Goal: Transaction & Acquisition: Purchase product/service

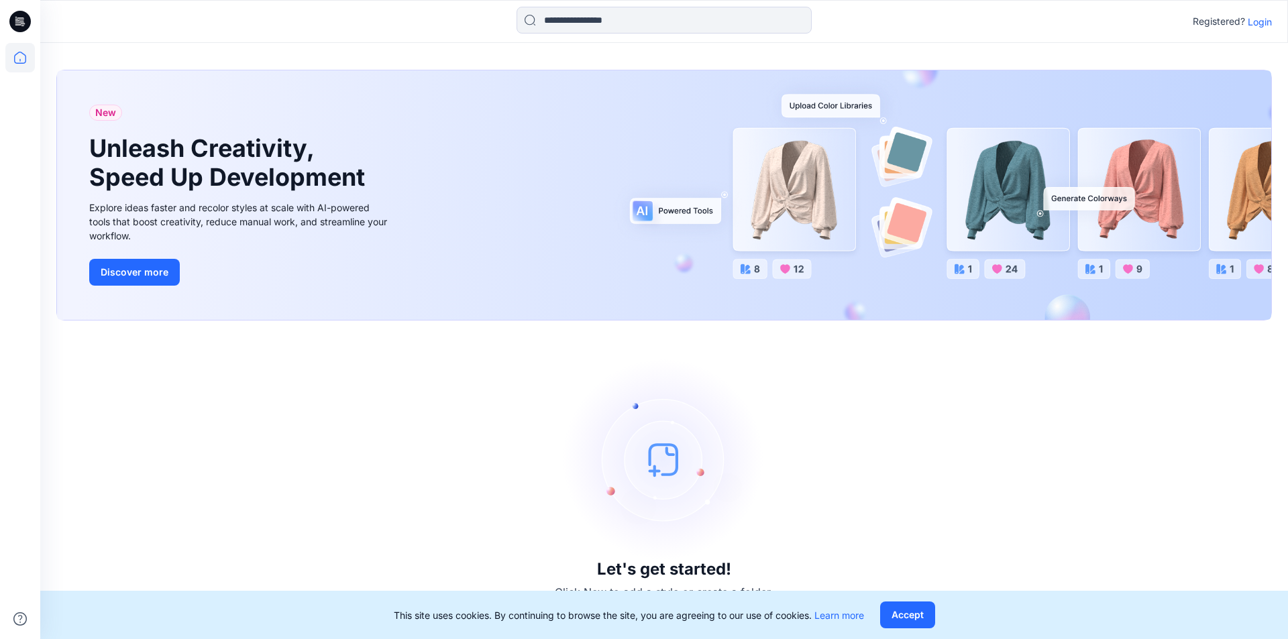
click at [1259, 28] on p "Login" at bounding box center [1260, 22] width 24 height 14
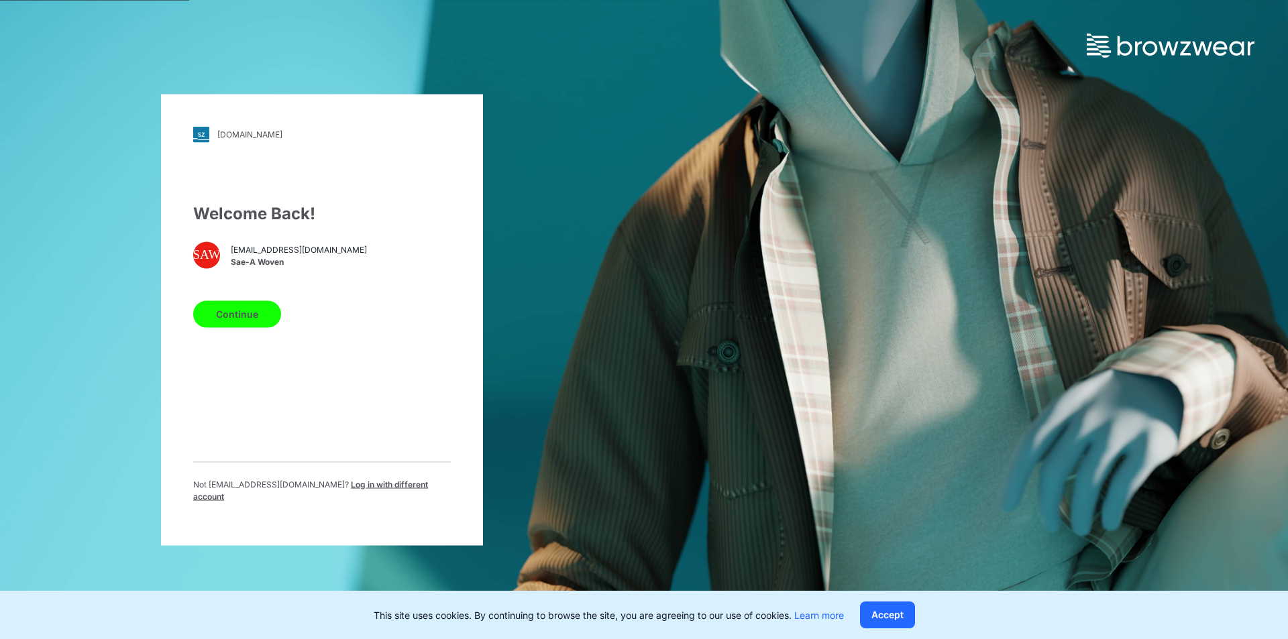
click at [247, 317] on button "Continue" at bounding box center [237, 314] width 88 height 27
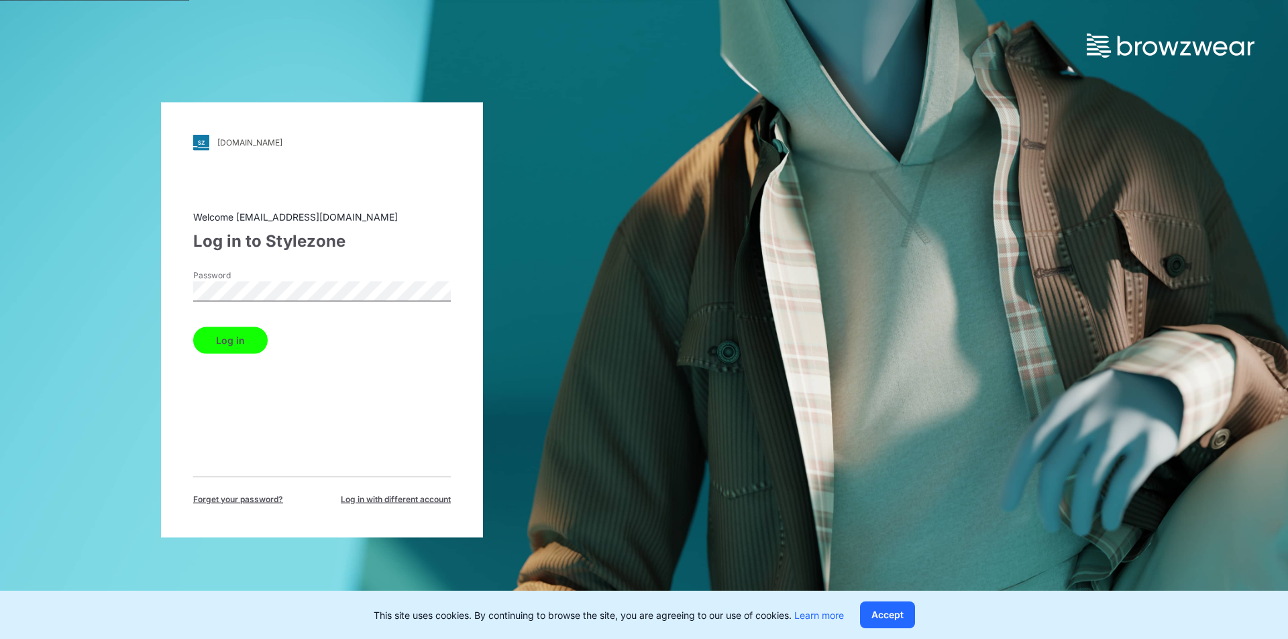
click at [206, 344] on button "Log in" at bounding box center [230, 340] width 74 height 27
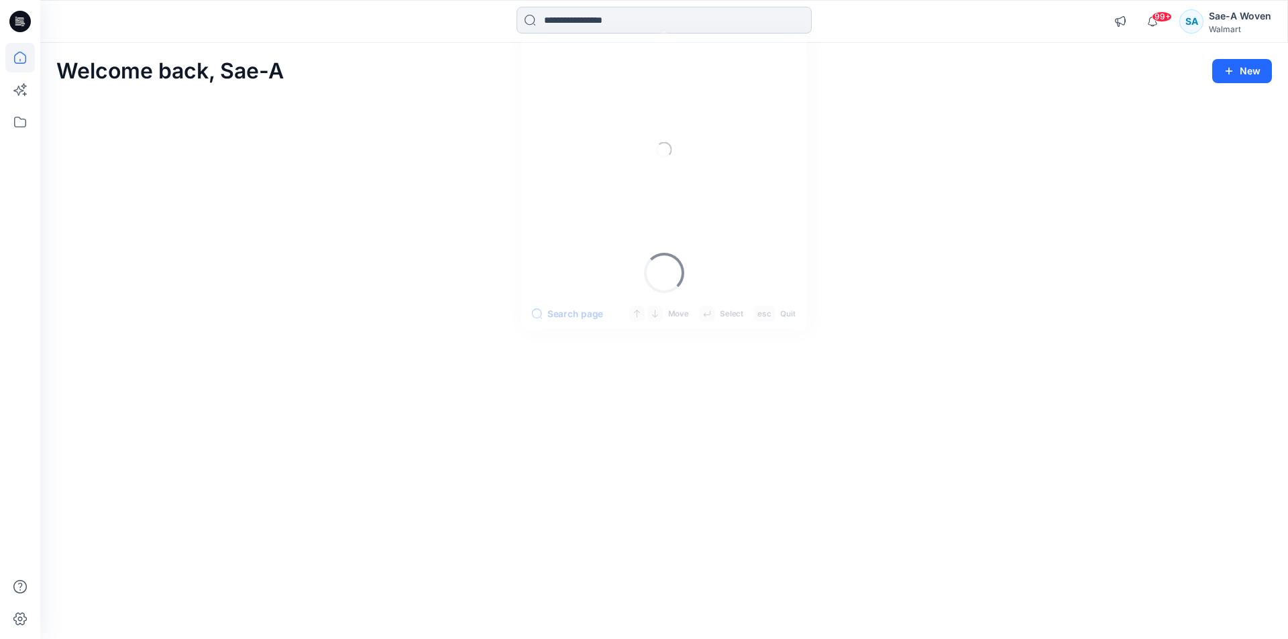
click at [683, 21] on input at bounding box center [663, 20] width 295 height 27
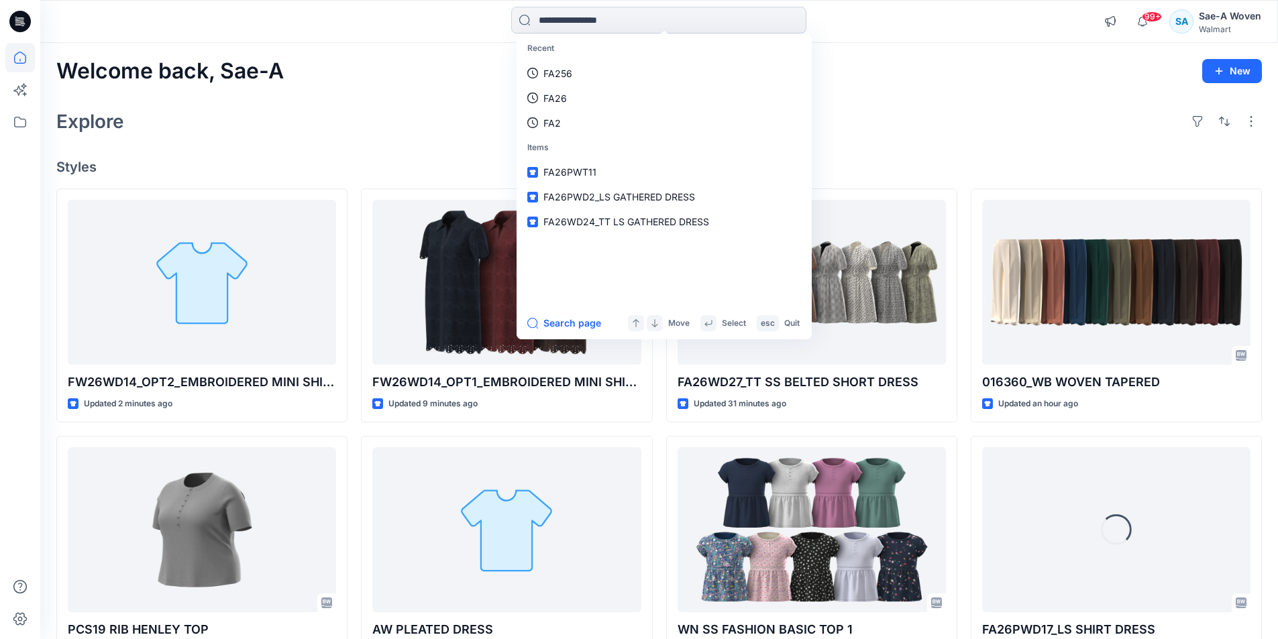
type input "*"
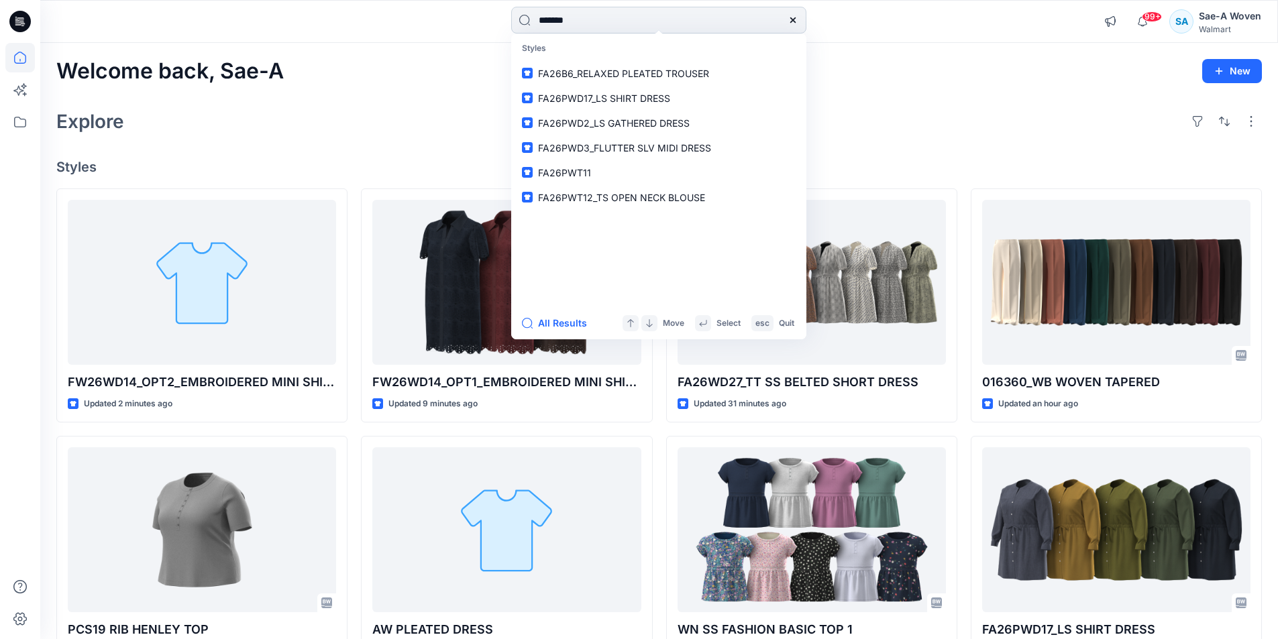
type input "********"
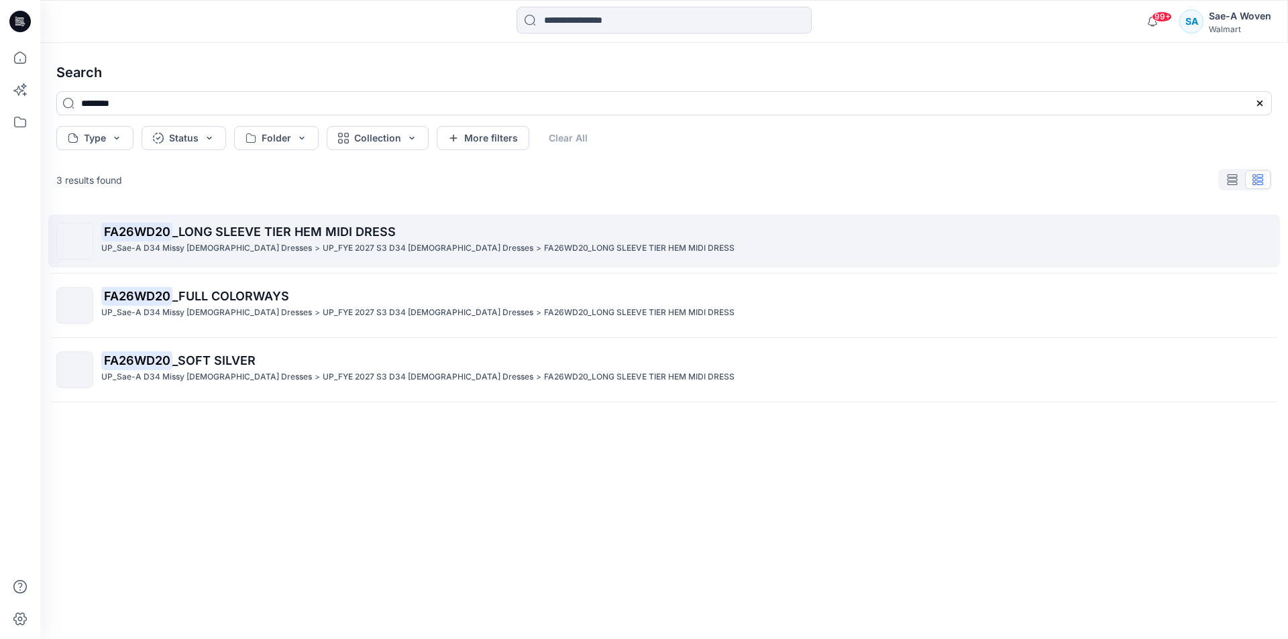
click at [225, 230] on span "_LONG SLEEVE TIER HEM MIDI DRESS" at bounding box center [283, 232] width 223 height 14
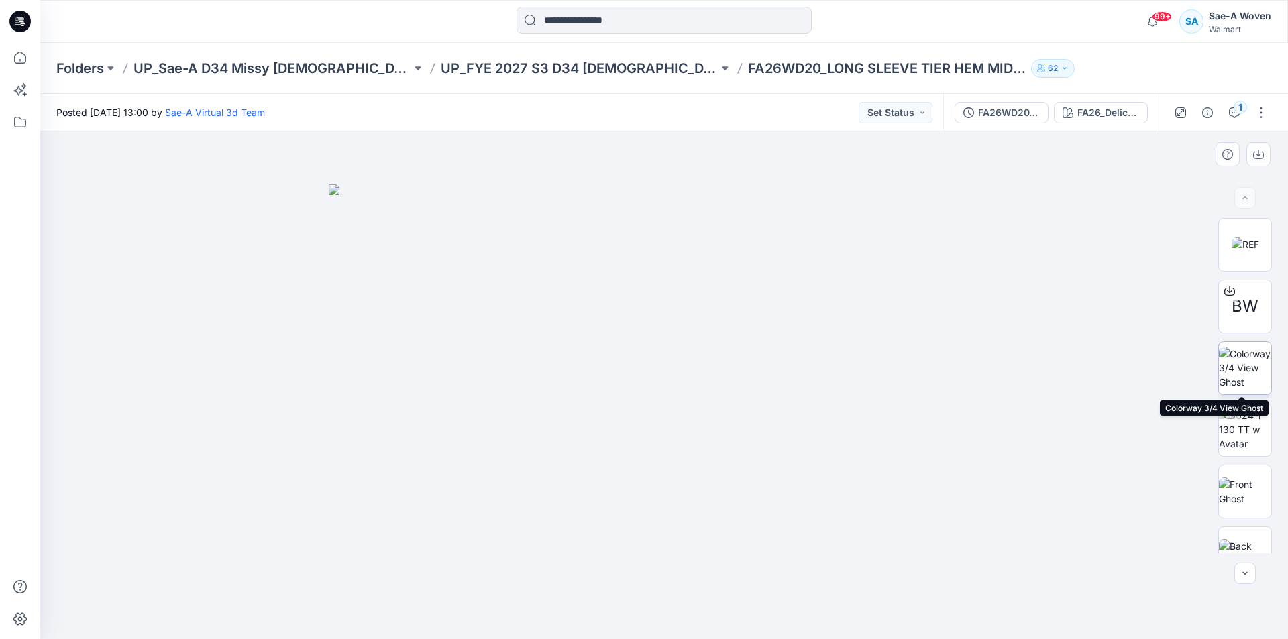
click at [1258, 377] on img at bounding box center [1245, 368] width 52 height 42
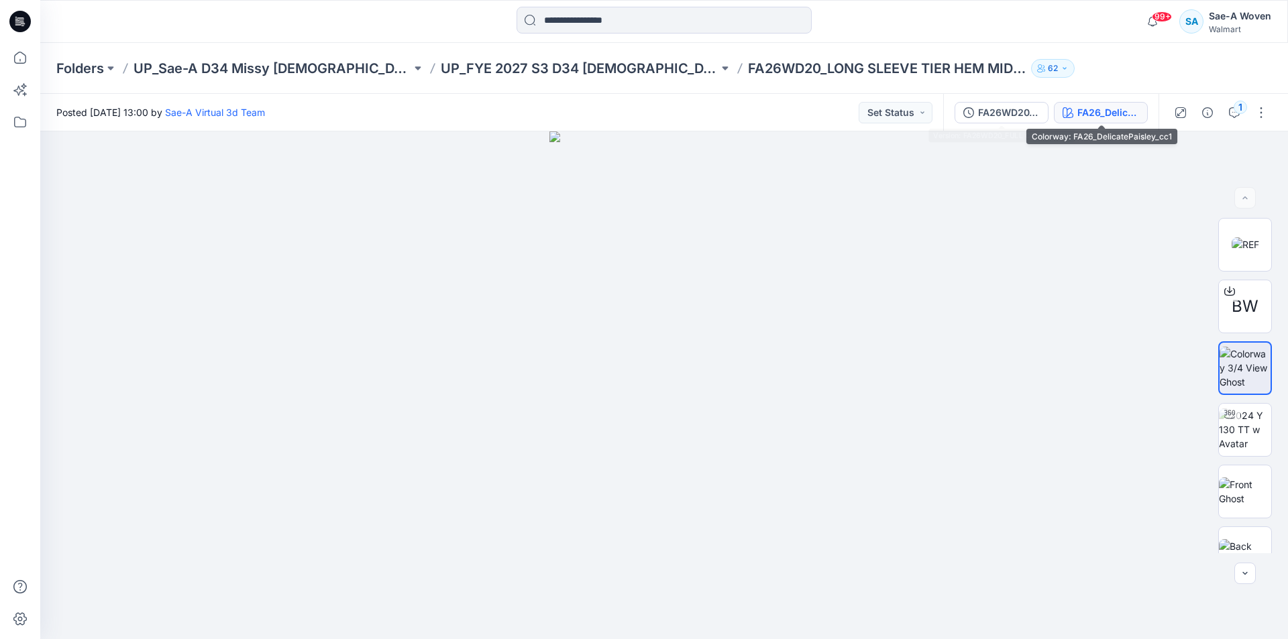
click at [1096, 119] on div "FA26_DelicatePaisley_cc1" at bounding box center [1108, 112] width 62 height 15
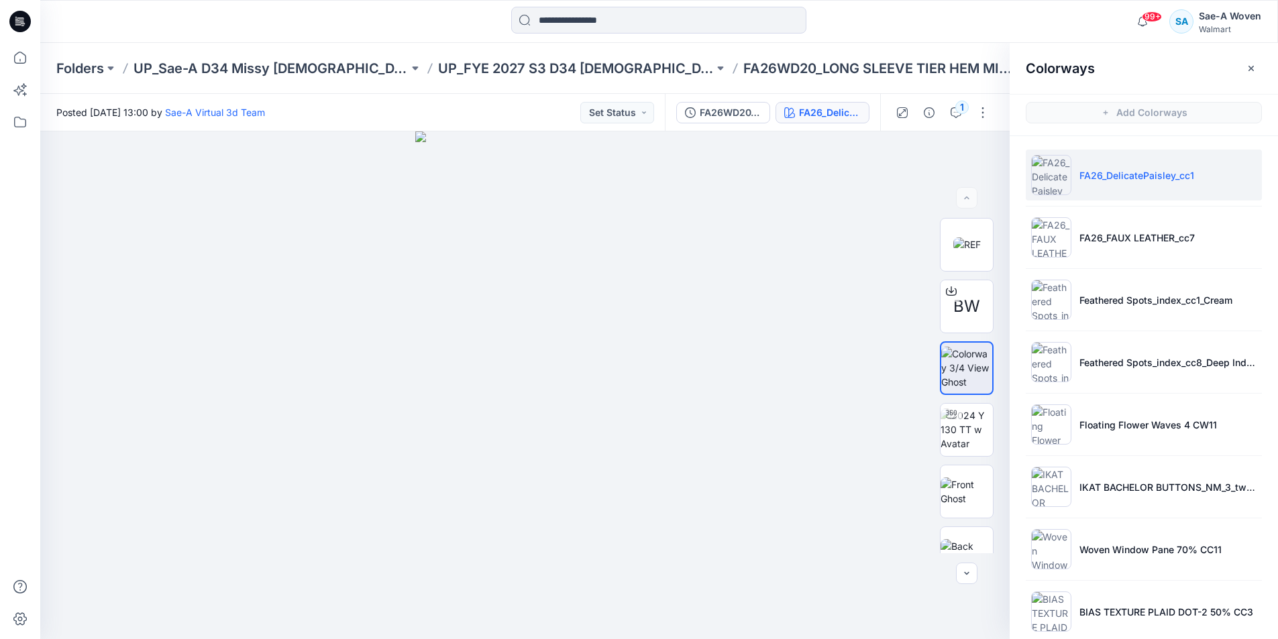
click at [1249, 81] on div "Colorways" at bounding box center [1144, 68] width 268 height 50
click at [1261, 64] on button "button" at bounding box center [1250, 68] width 21 height 21
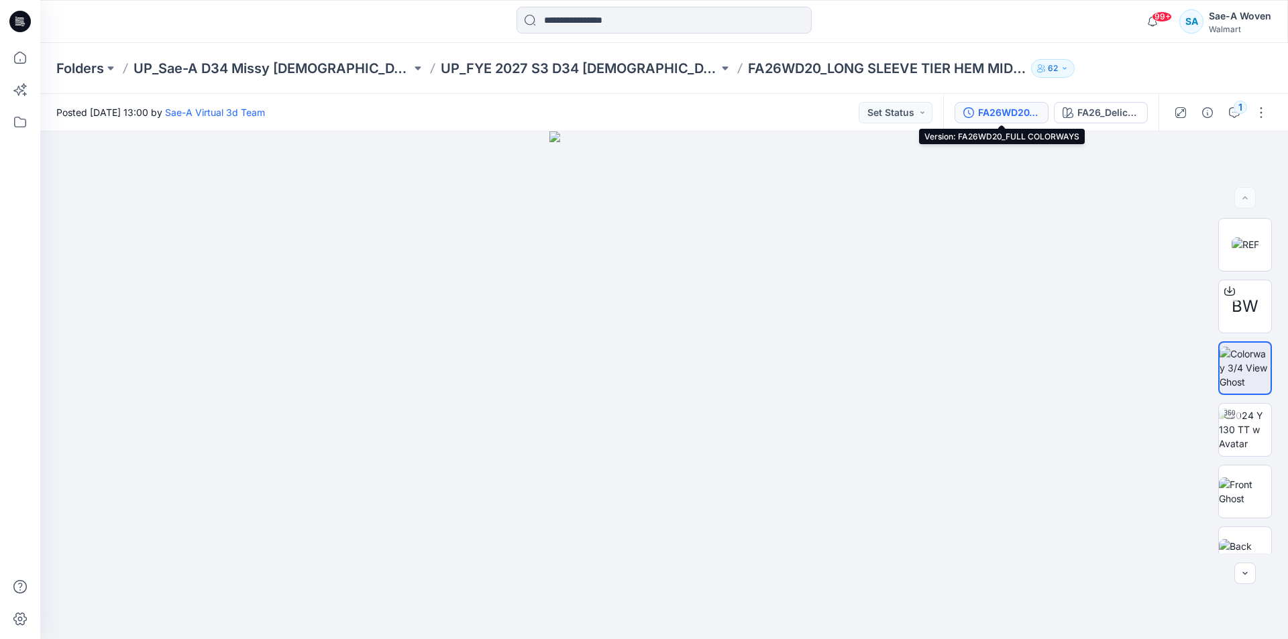
click at [1016, 114] on div "FA26WD20_FULL COLORWAYS" at bounding box center [1009, 112] width 62 height 15
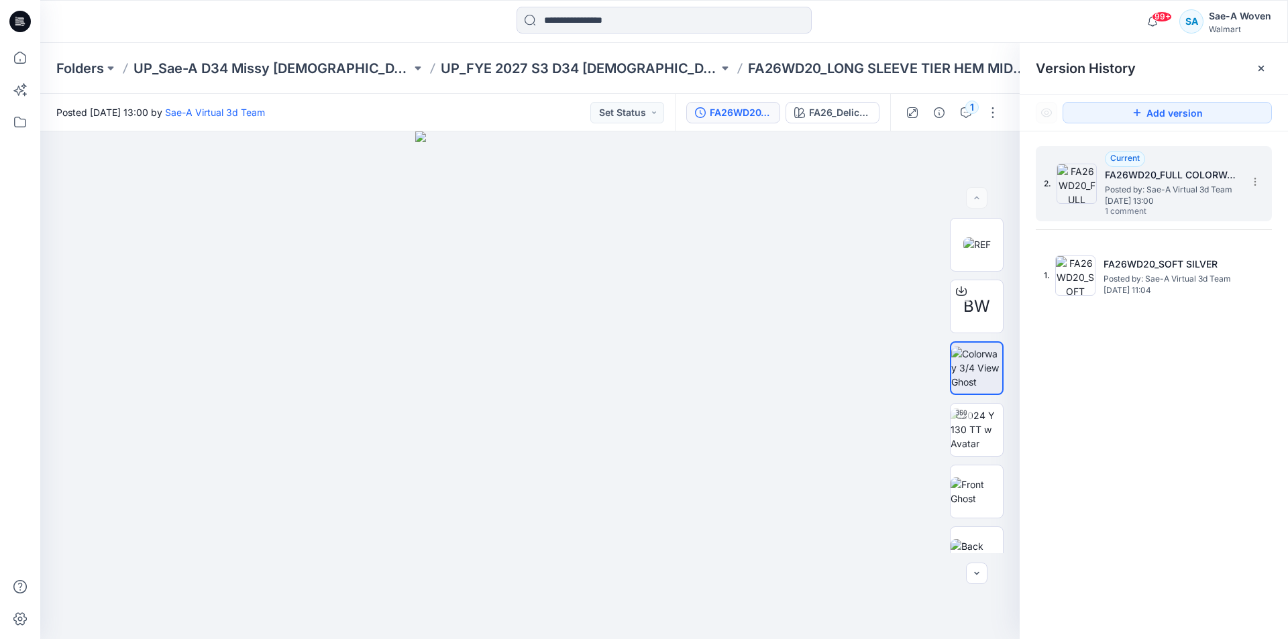
click at [1160, 211] on span "1 comment" at bounding box center [1152, 212] width 94 height 11
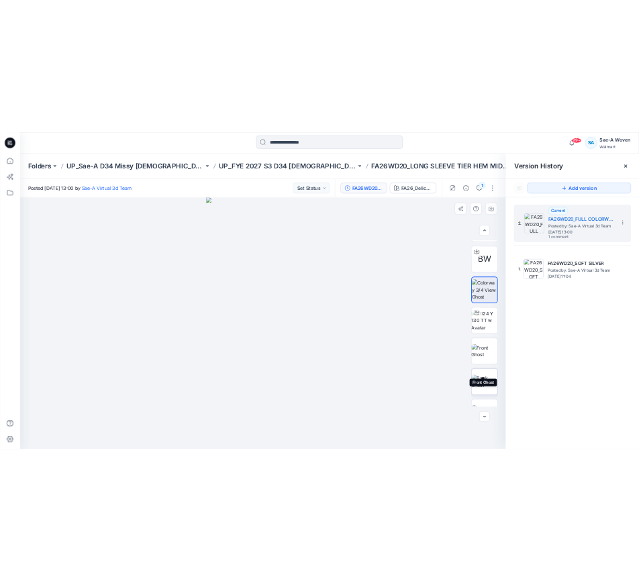
scroll to position [89, 0]
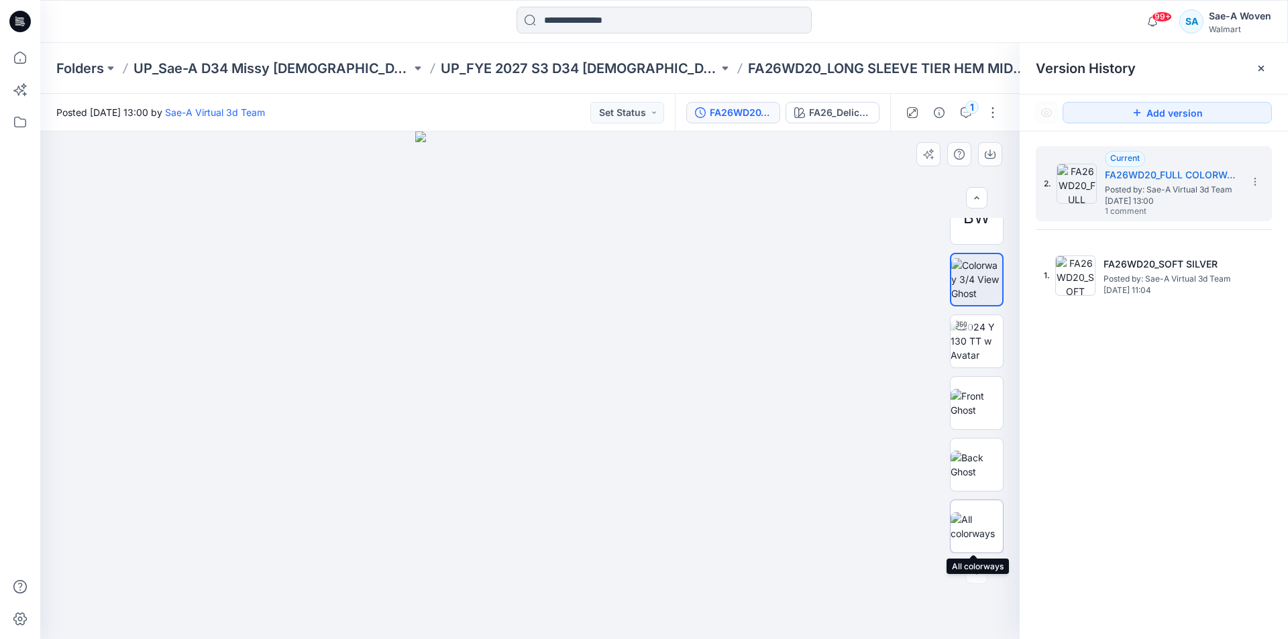
click at [979, 533] on img at bounding box center [976, 526] width 52 height 28
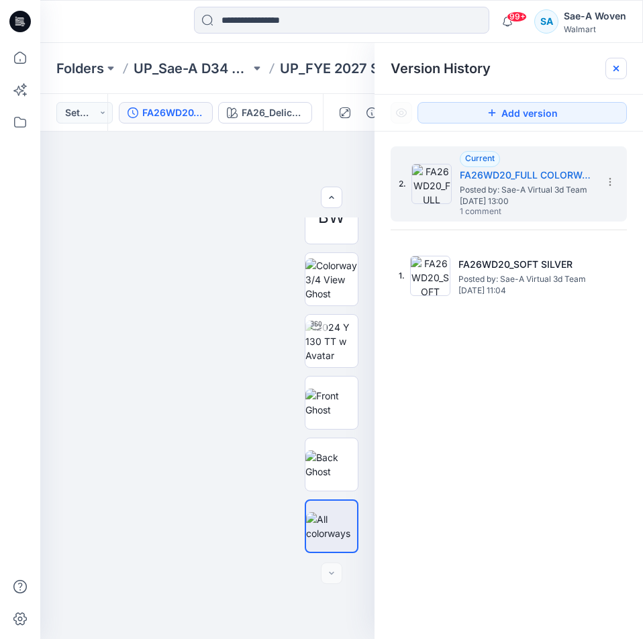
click at [620, 70] on icon at bounding box center [615, 68] width 11 height 11
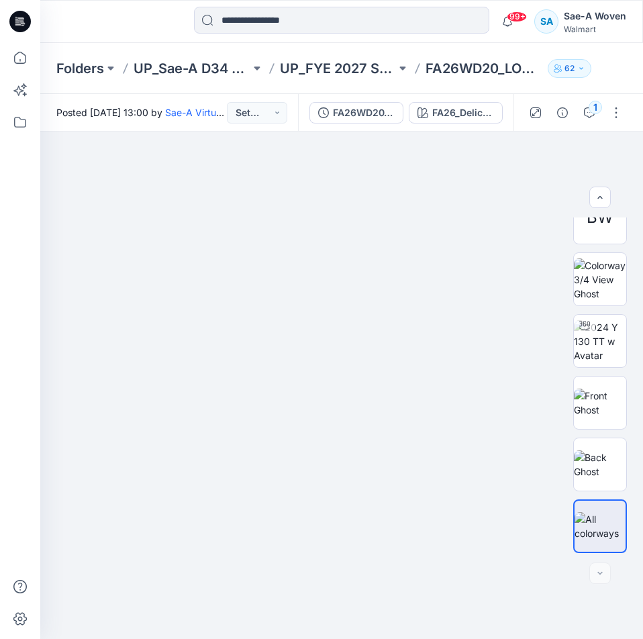
click at [11, 472] on div at bounding box center [20, 341] width 30 height 596
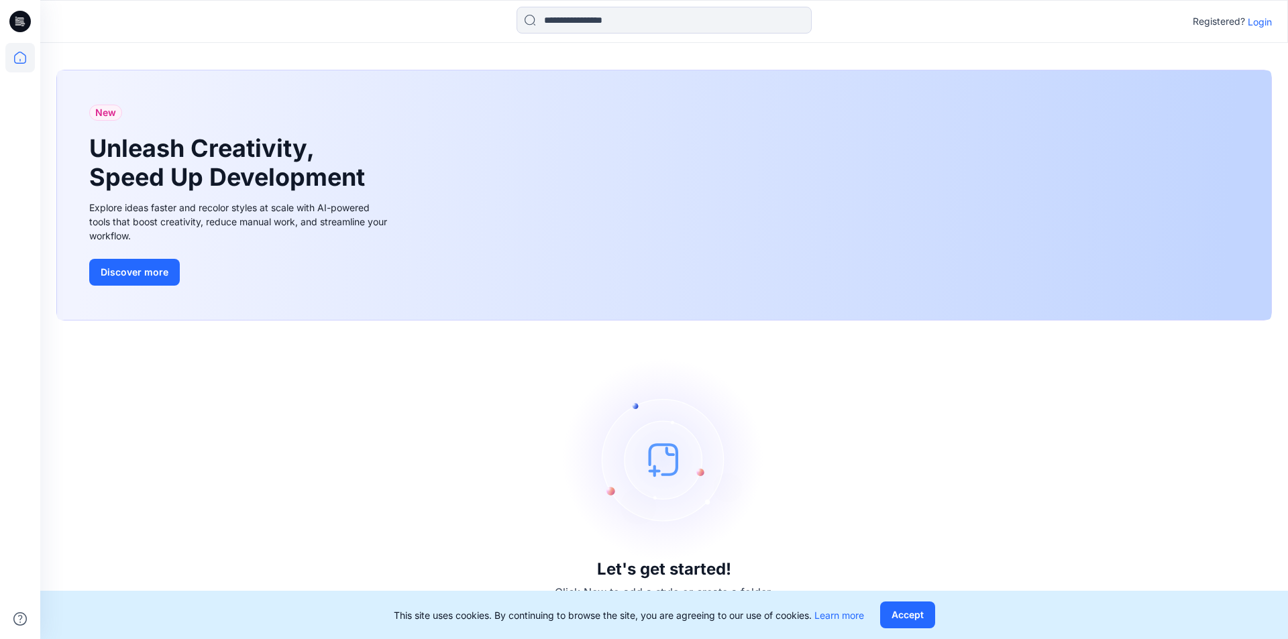
click at [638, 28] on p "Login" at bounding box center [1260, 22] width 24 height 14
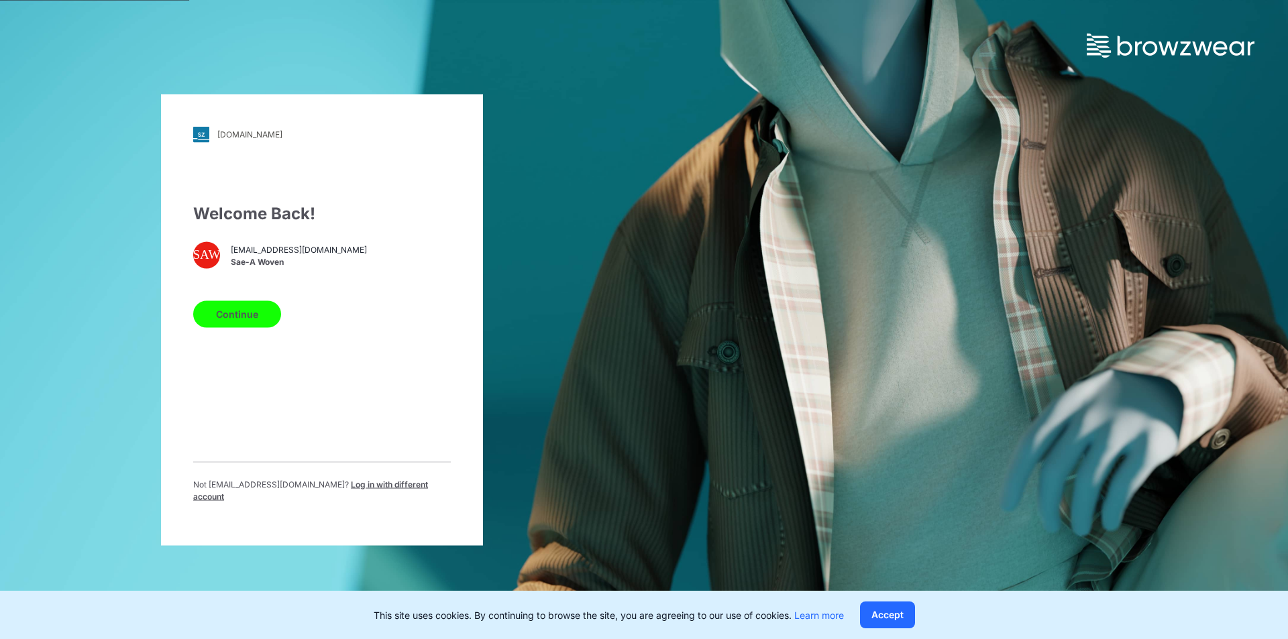
drag, startPoint x: 293, startPoint y: 243, endPoint x: 271, endPoint y: 257, distance: 26.2
click at [292, 243] on div "Welcome Back! SAW saea.wmwoven@sae-a.com Sae-A Woven Continue Not saea.wmwoven@…" at bounding box center [322, 357] width 258 height 312
click at [254, 268] on span "Sae-A Woven" at bounding box center [299, 262] width 136 height 12
click at [242, 343] on div "Welcome Back! SAW saea.wmwoven@sae-a.com Sae-A Woven Continue Not saea.wmwoven@…" at bounding box center [322, 357] width 258 height 312
click at [243, 327] on button "Continue" at bounding box center [237, 314] width 88 height 27
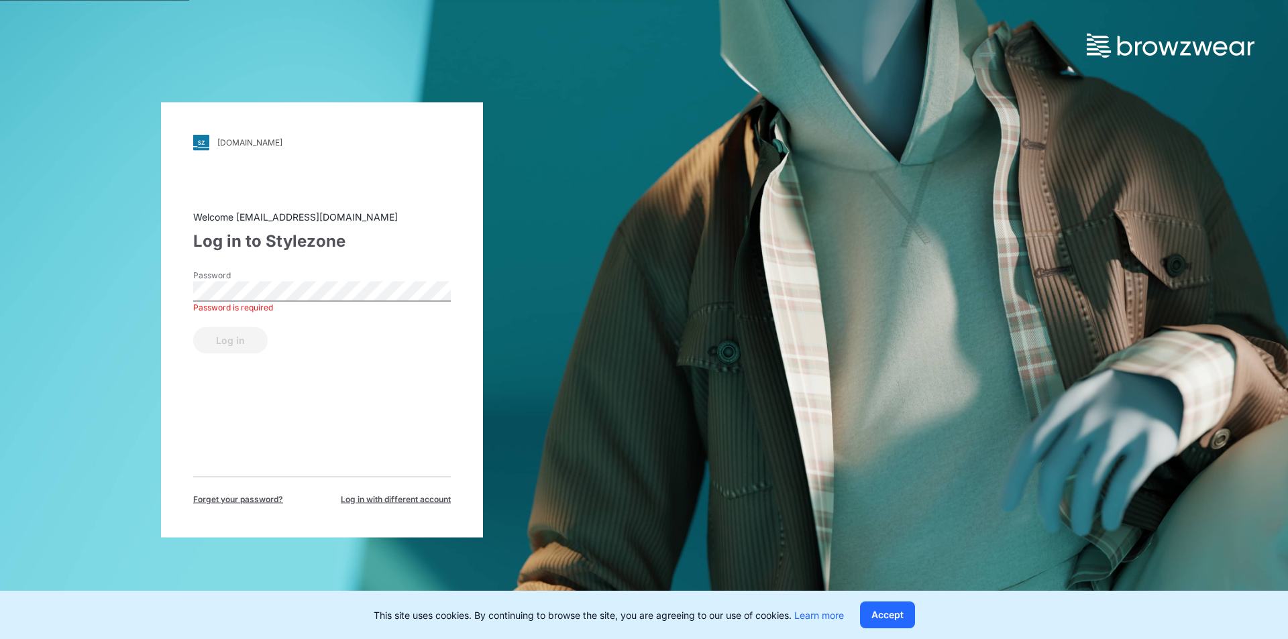
click at [235, 353] on div "Log in" at bounding box center [322, 337] width 258 height 32
click at [215, 334] on button "Log in" at bounding box center [230, 340] width 74 height 27
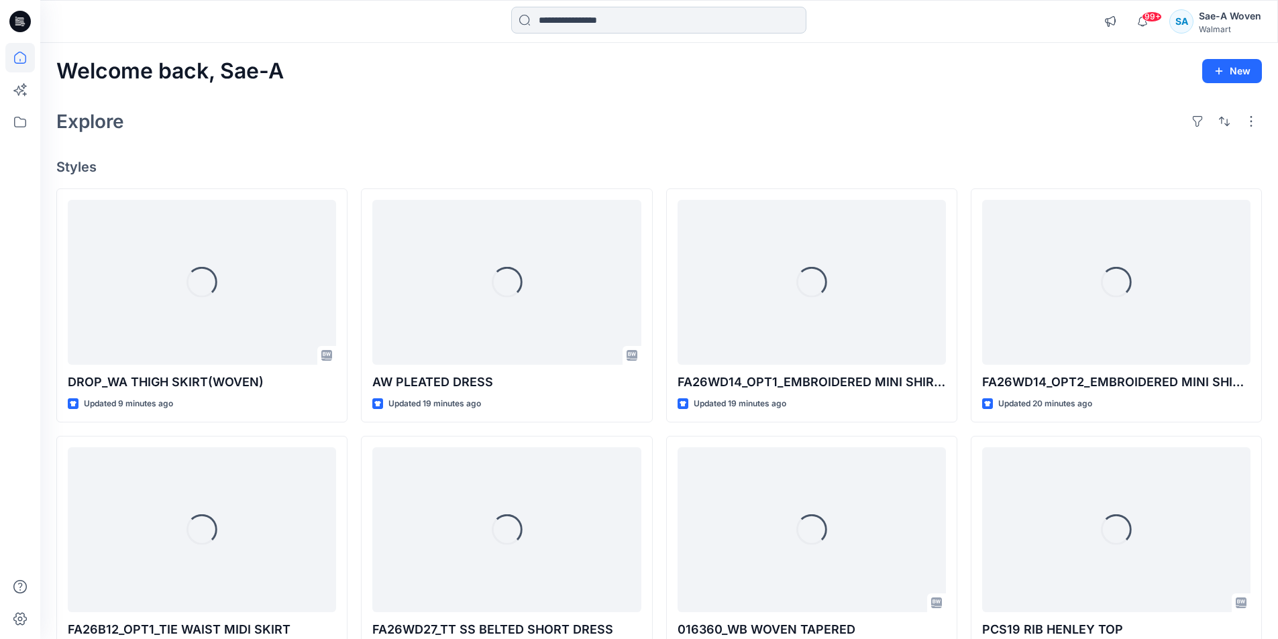
click at [570, 25] on input at bounding box center [658, 20] width 295 height 27
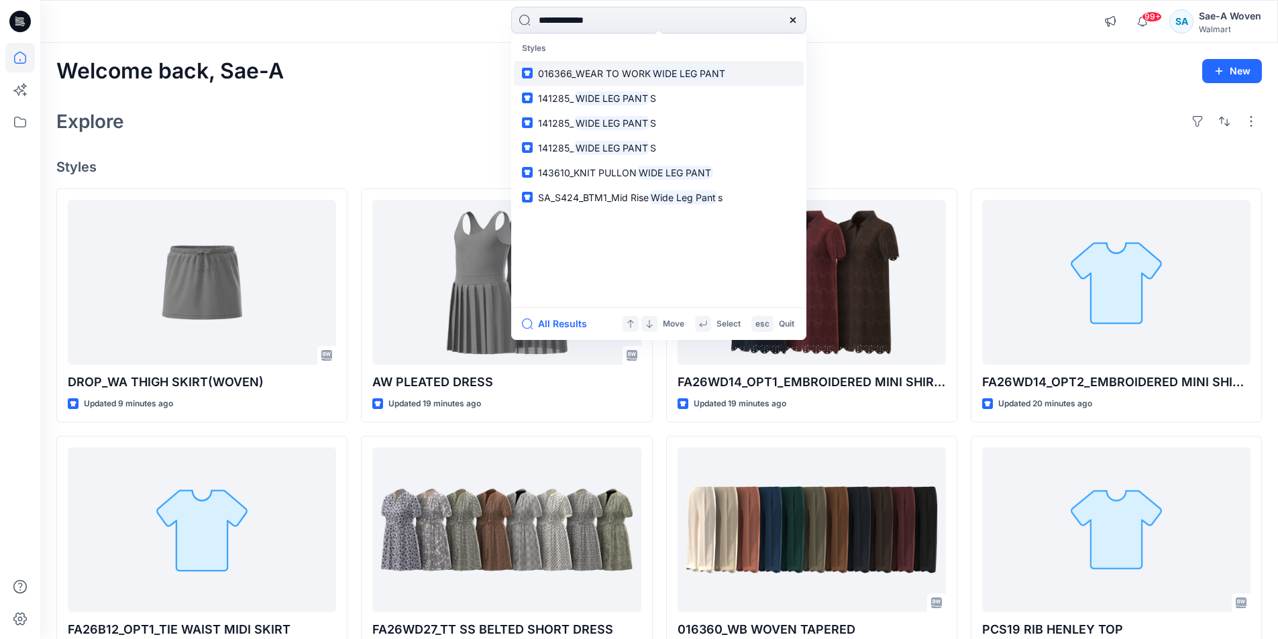
type input "**********"
click at [638, 80] on mark "WIDE LEG PANT" at bounding box center [689, 73] width 76 height 15
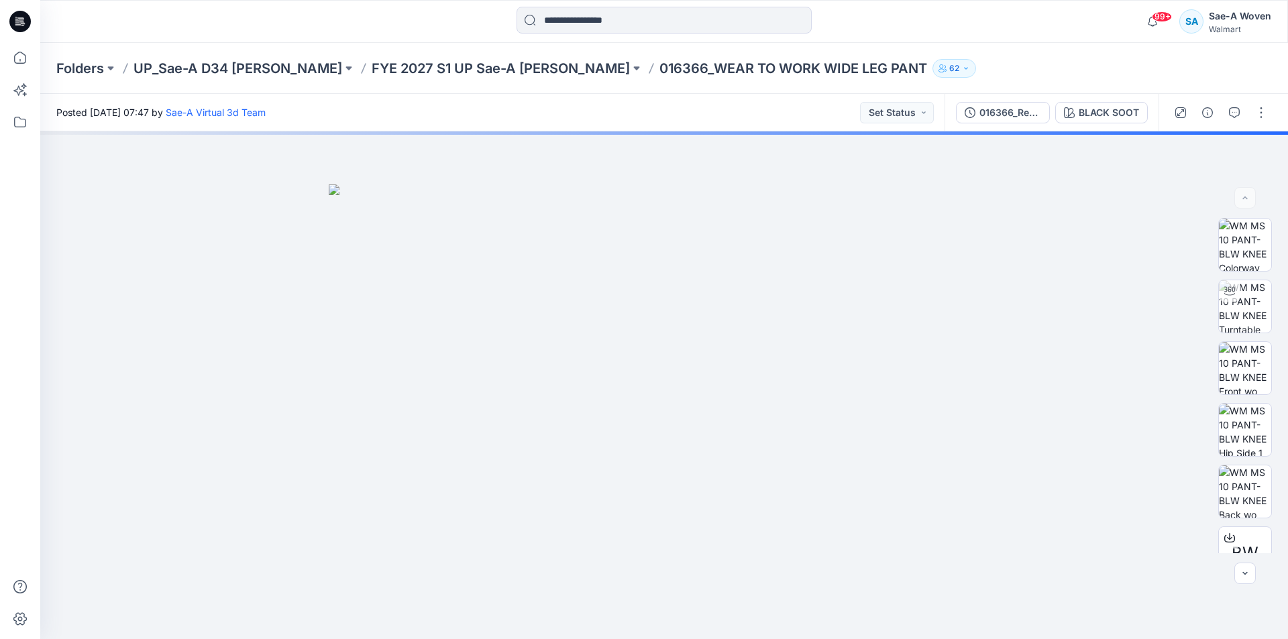
click at [638, 145] on div at bounding box center [664, 385] width 1248 height 508
click at [564, 30] on input at bounding box center [663, 20] width 295 height 27
click at [597, 13] on input at bounding box center [663, 20] width 295 height 27
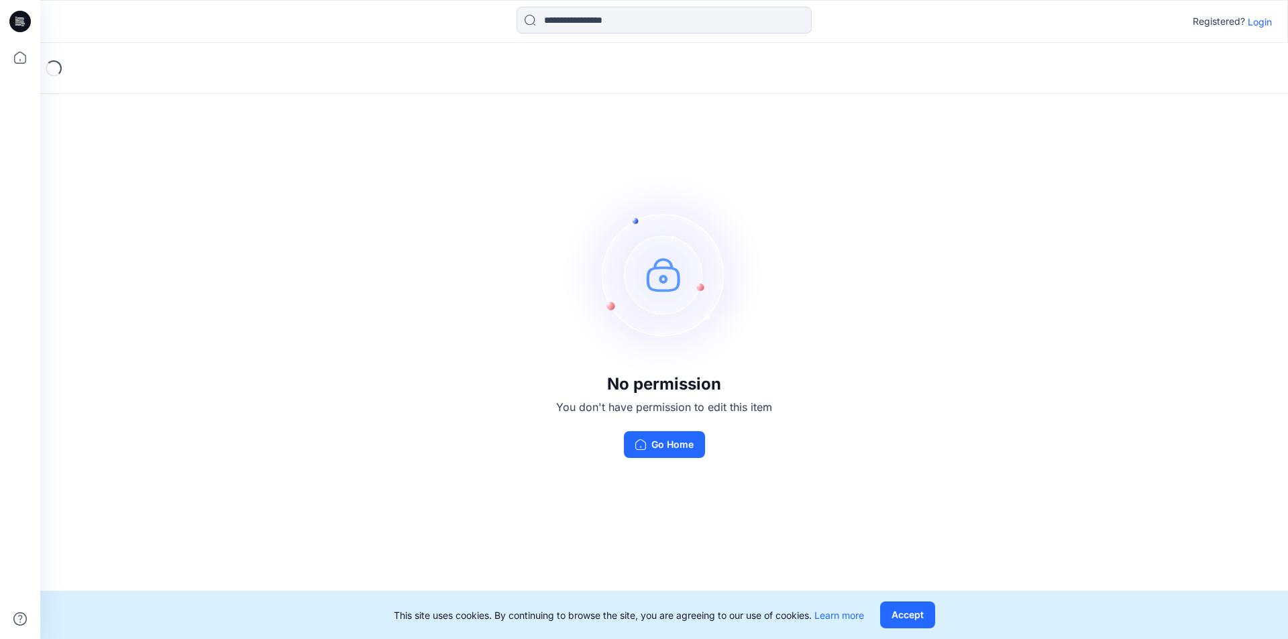
click at [1258, 28] on p "Login" at bounding box center [1260, 22] width 24 height 14
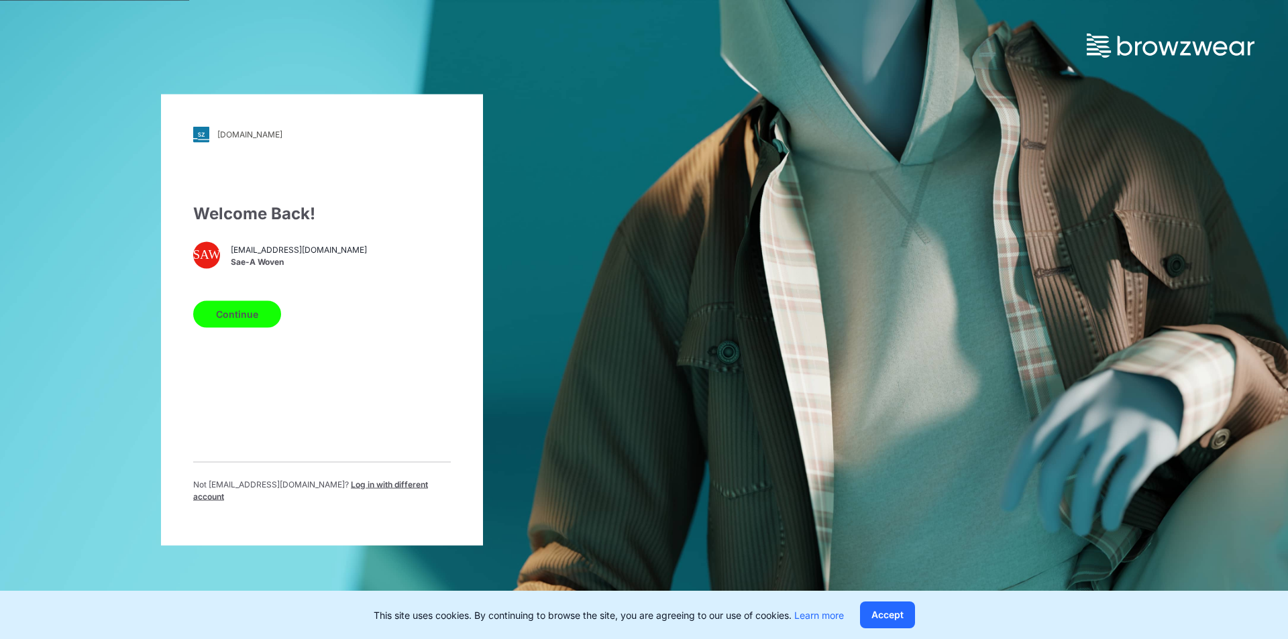
click at [246, 317] on button "Continue" at bounding box center [237, 314] width 88 height 27
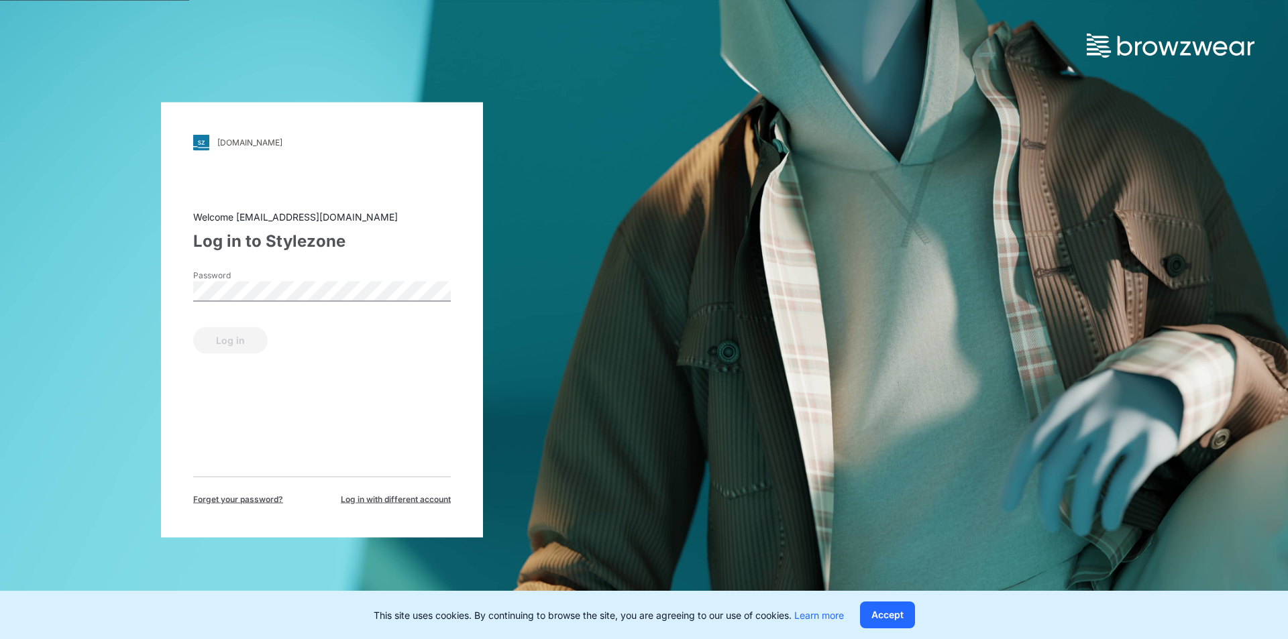
click at [292, 303] on div "Password" at bounding box center [322, 289] width 258 height 40
click at [220, 341] on button "Log in" at bounding box center [230, 340] width 74 height 27
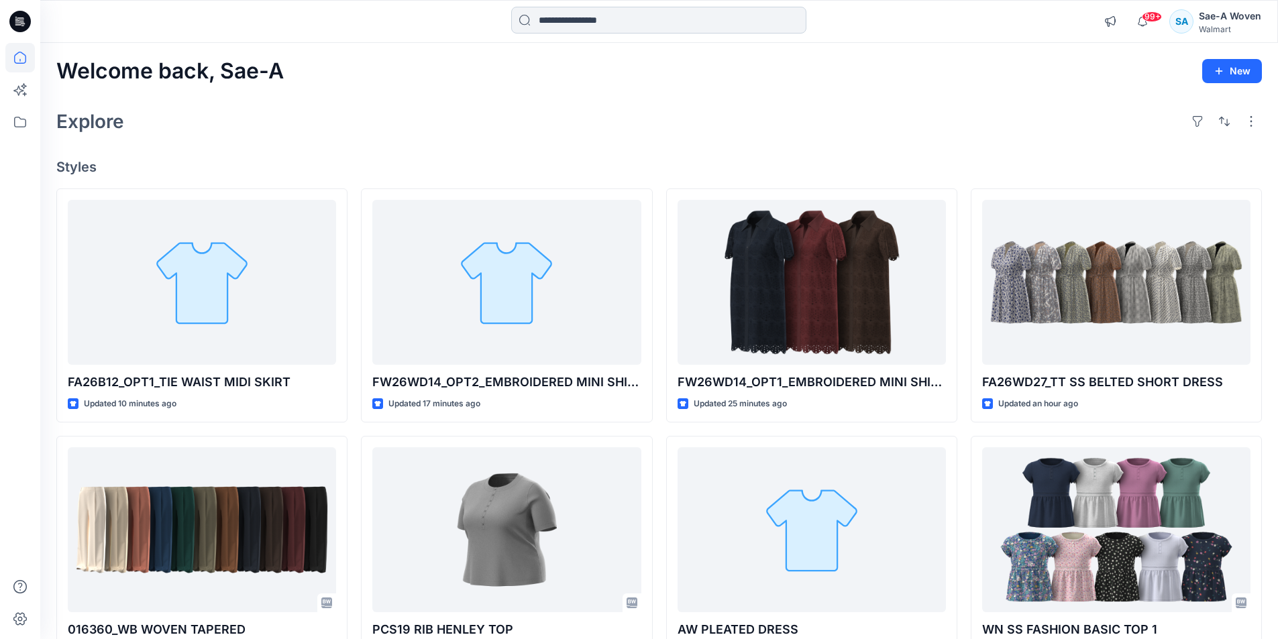
click at [604, 11] on input at bounding box center [658, 20] width 295 height 27
